Goal: Transaction & Acquisition: Purchase product/service

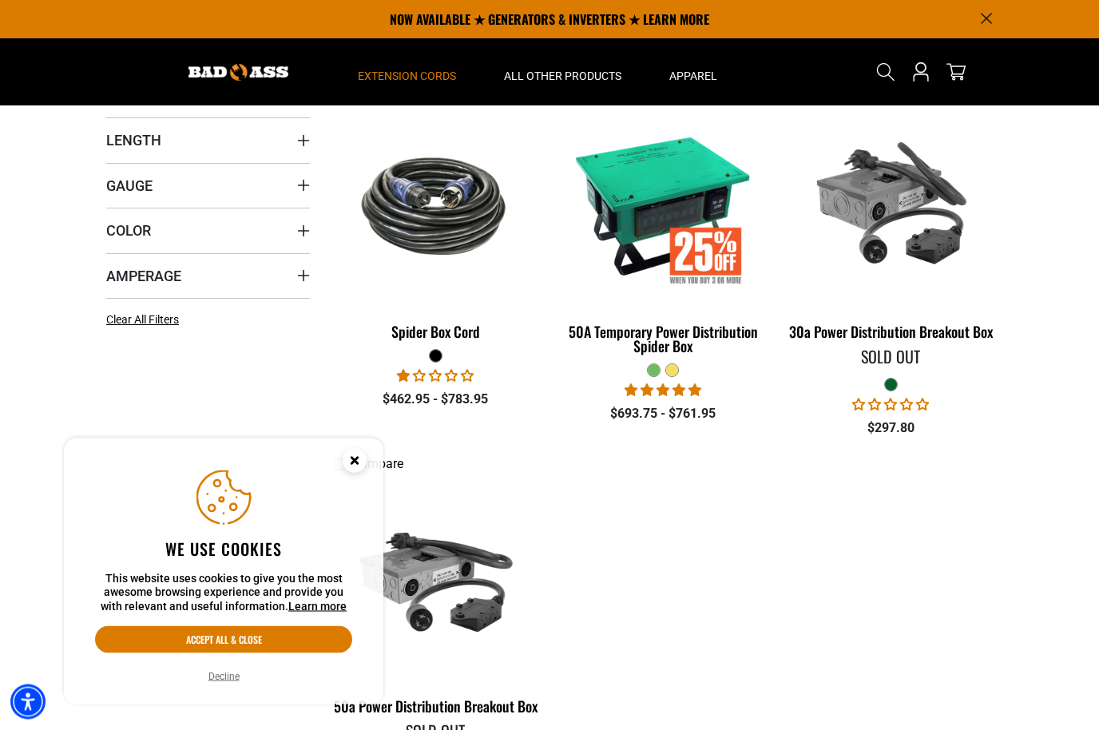
scroll to position [355, 0]
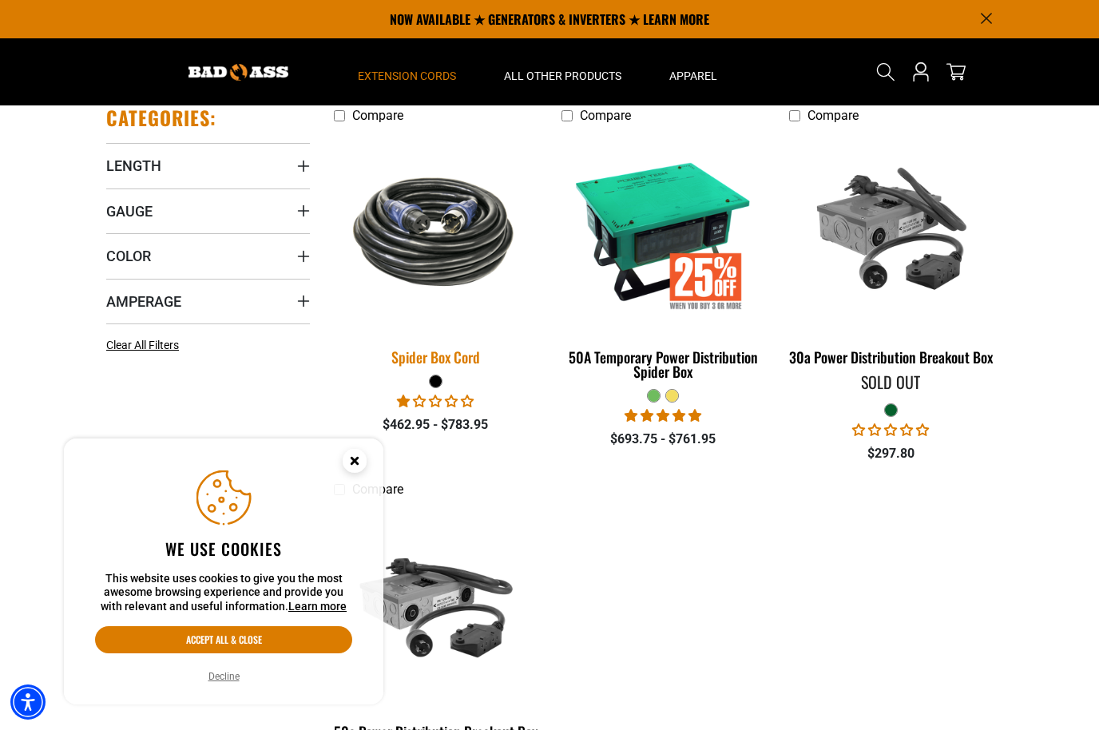
click at [445, 232] on img at bounding box center [436, 231] width 224 height 137
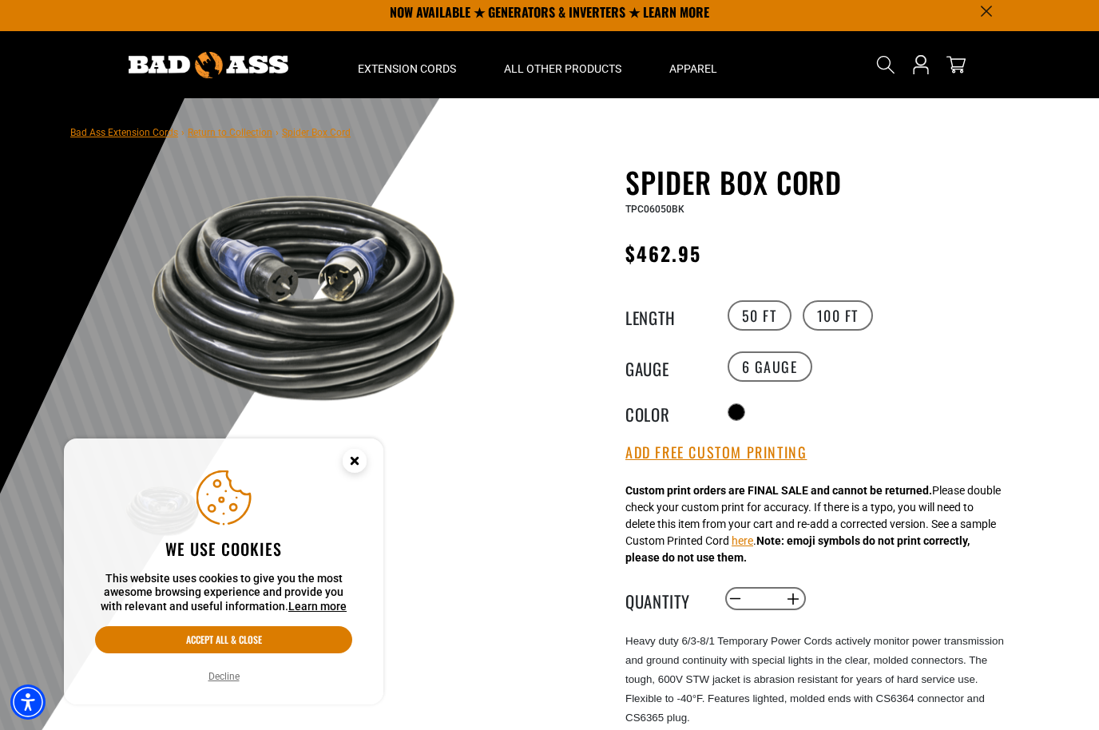
scroll to position [8, 0]
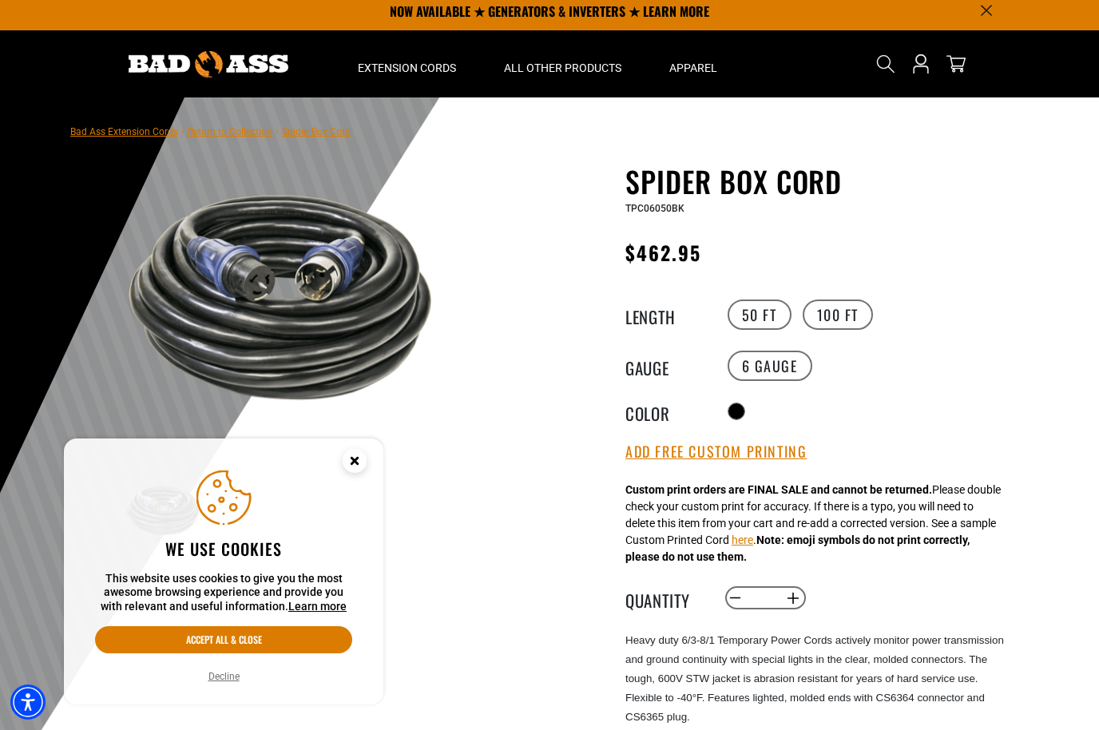
click at [352, 455] on circle "Close this option" at bounding box center [355, 461] width 24 height 24
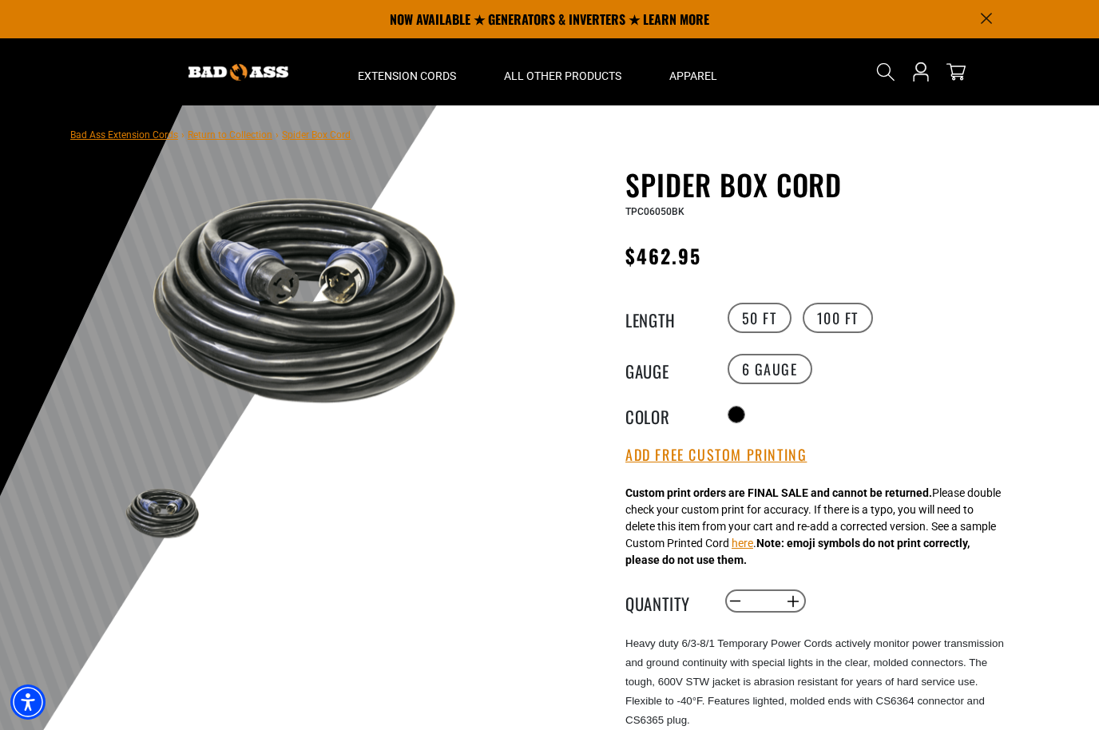
scroll to position [0, 0]
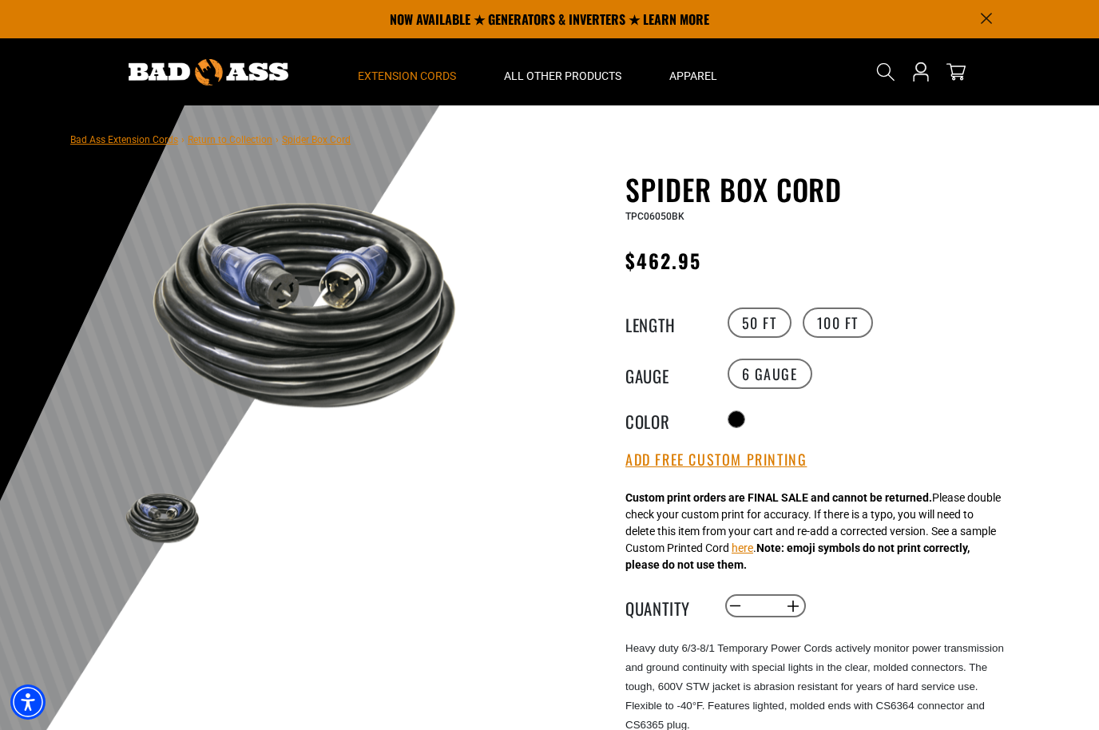
click at [424, 85] on summary "Extension Cords" at bounding box center [407, 71] width 146 height 67
click at [568, 80] on span "All Other Products" at bounding box center [562, 76] width 117 height 14
click at [574, 58] on summary "All Other Products" at bounding box center [562, 71] width 165 height 67
click at [595, 85] on summary "All Other Products" at bounding box center [562, 71] width 165 height 67
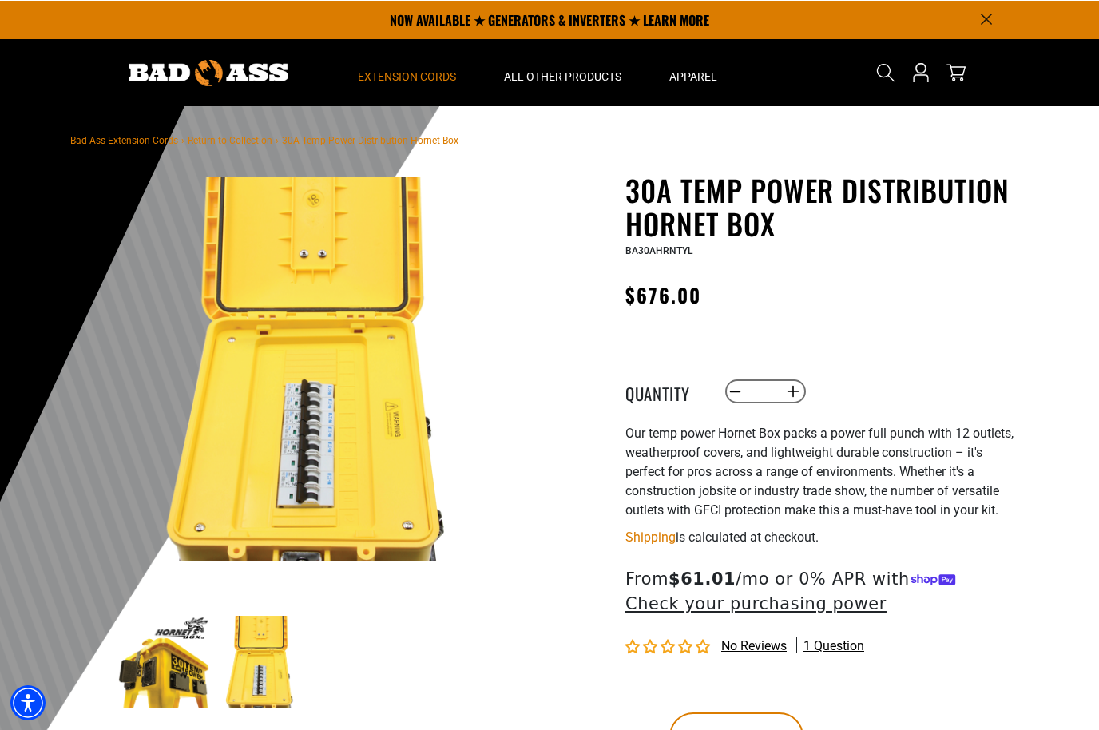
click at [418, 74] on span "Extension Cords" at bounding box center [407, 76] width 98 height 14
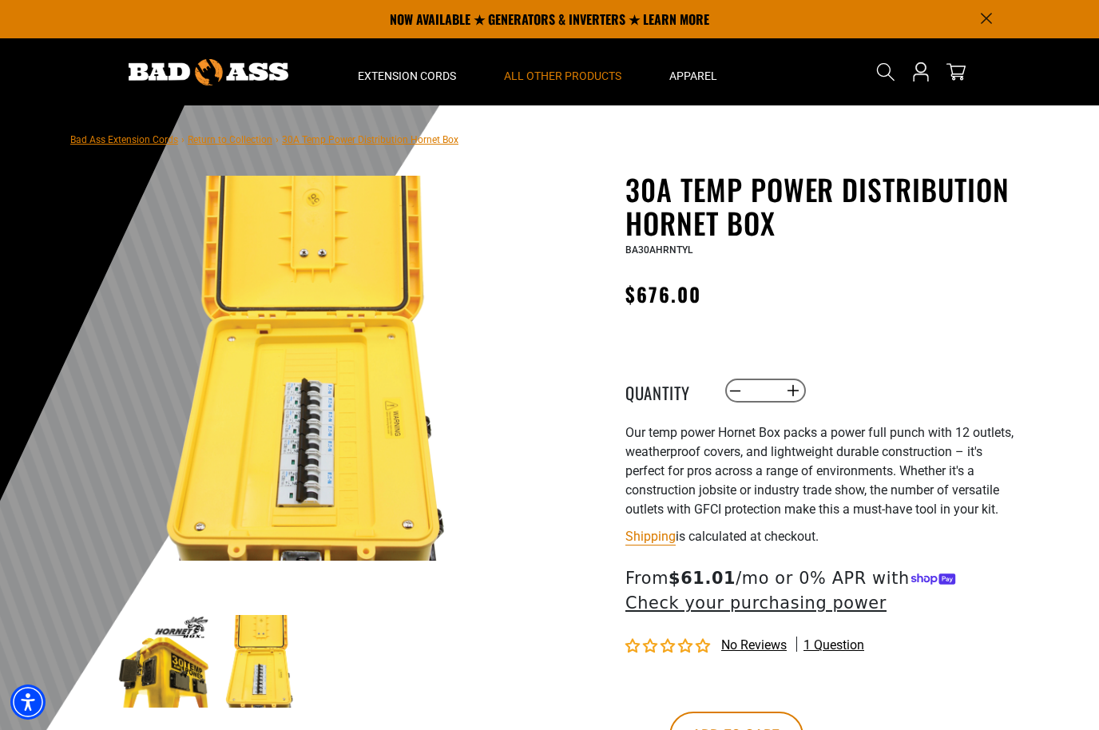
click at [575, 84] on summary "All Other Products" at bounding box center [562, 71] width 165 height 67
